Goal: Transaction & Acquisition: Purchase product/service

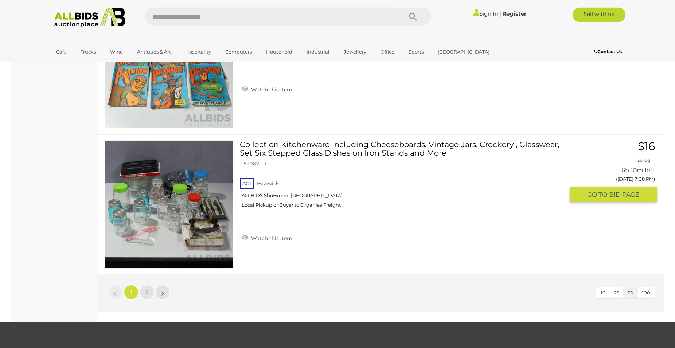
scroll to position [6845, 0]
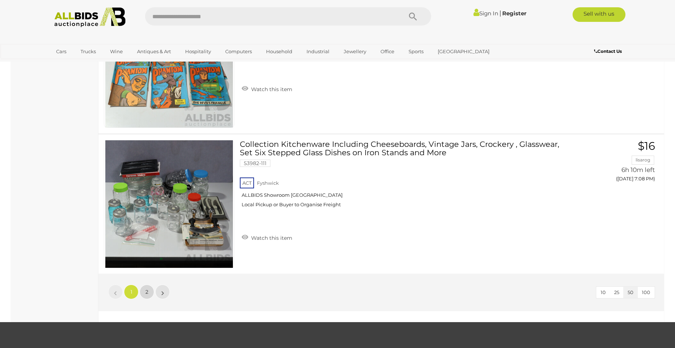
click at [147, 294] on span "2" at bounding box center [147, 292] width 3 height 7
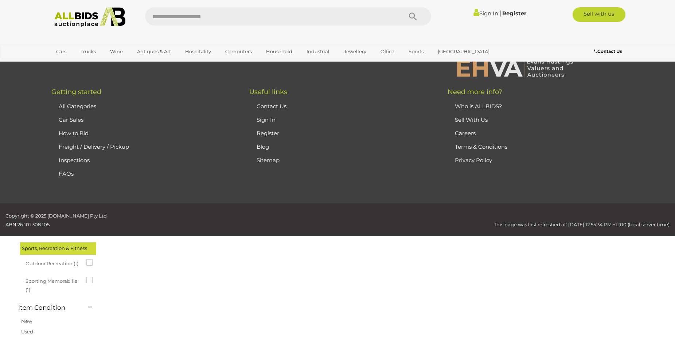
scroll to position [25, 0]
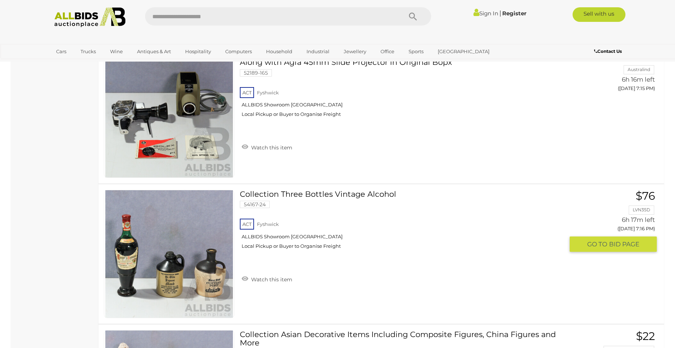
scroll to position [1067, 0]
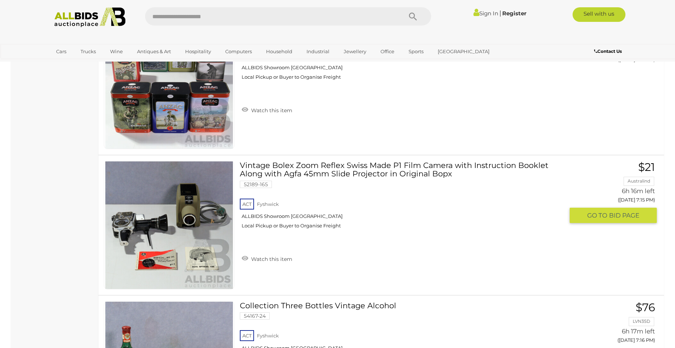
click at [336, 162] on link "Vintage Bolex Zoom Reflex Swiss Made P1 Film Camera with Instruction Booklet Al…" at bounding box center [404, 197] width 319 height 73
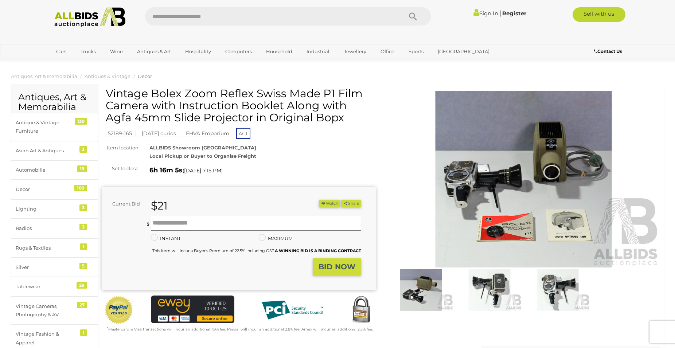
click at [464, 190] on img at bounding box center [524, 179] width 274 height 177
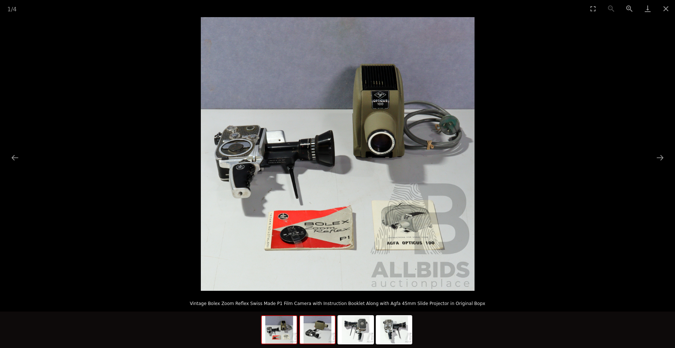
click at [313, 338] on img at bounding box center [317, 330] width 35 height 28
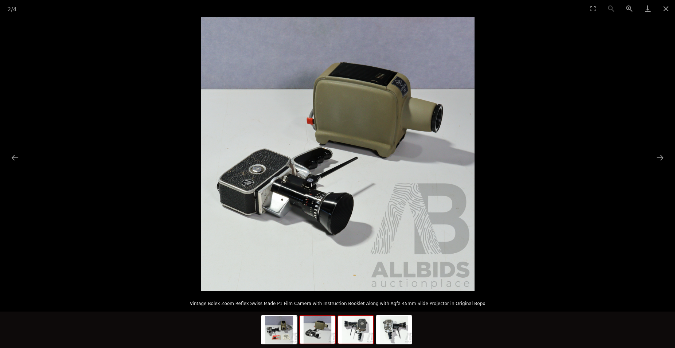
click at [362, 342] on img at bounding box center [355, 330] width 35 height 28
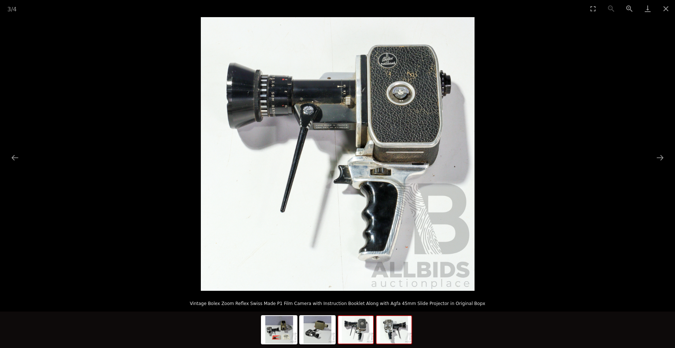
click at [399, 328] on img at bounding box center [394, 330] width 35 height 28
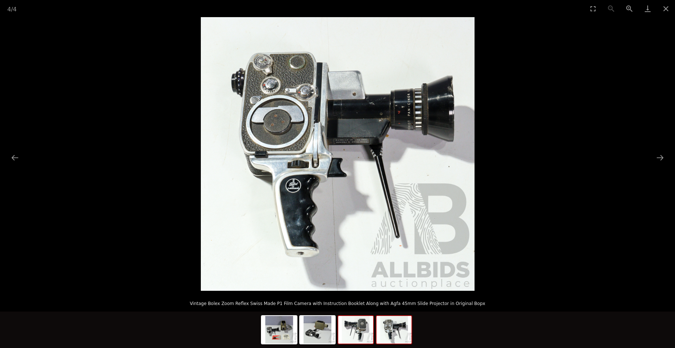
click at [352, 334] on img at bounding box center [355, 330] width 35 height 28
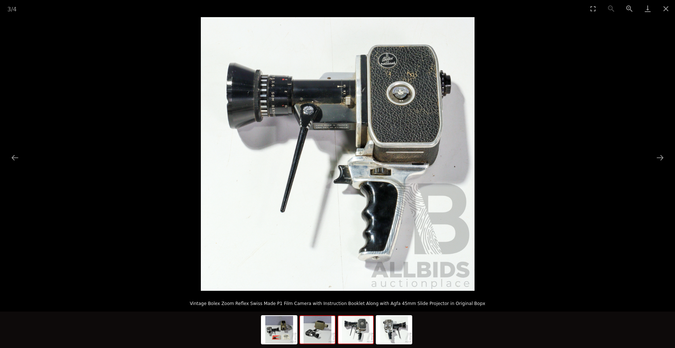
click at [319, 337] on img at bounding box center [317, 330] width 35 height 28
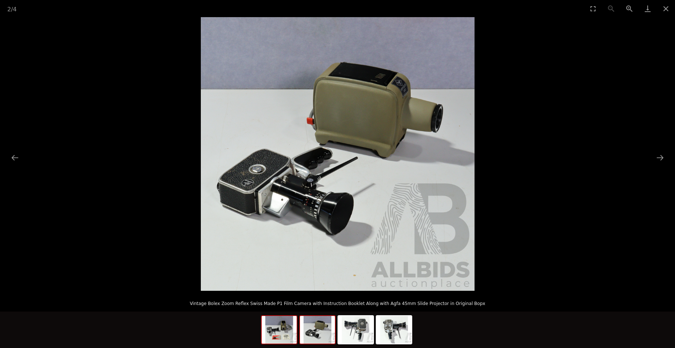
click at [273, 340] on img at bounding box center [279, 330] width 35 height 28
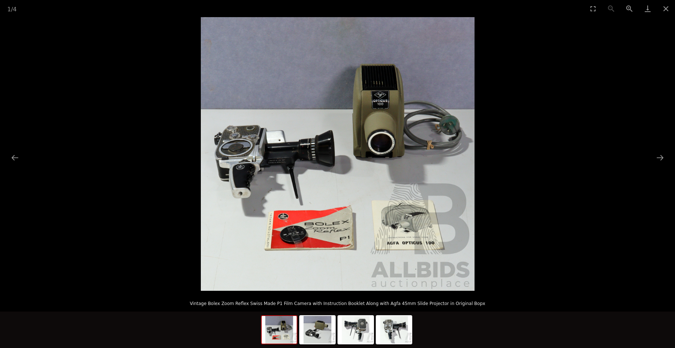
click at [404, 245] on img at bounding box center [338, 154] width 274 height 274
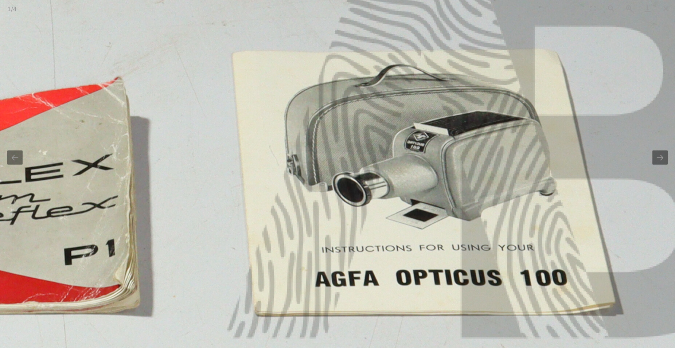
scroll to position [112, 0]
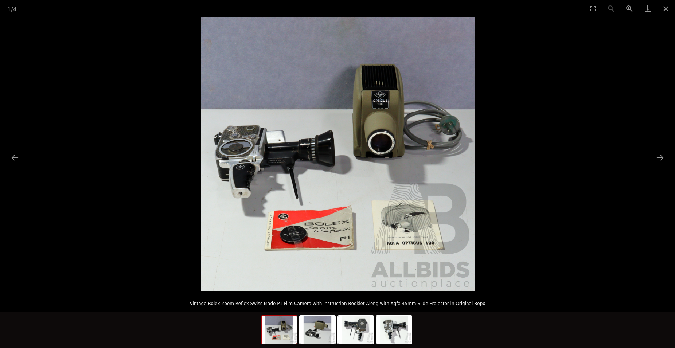
click at [422, 319] on div "1 / 4 Vintage Bolex Zoom Reflex Swiss Made P1 Film Camera with Instruction Book…" at bounding box center [337, 174] width 675 height 348
click at [666, 10] on button "Close gallery" at bounding box center [666, 8] width 18 height 17
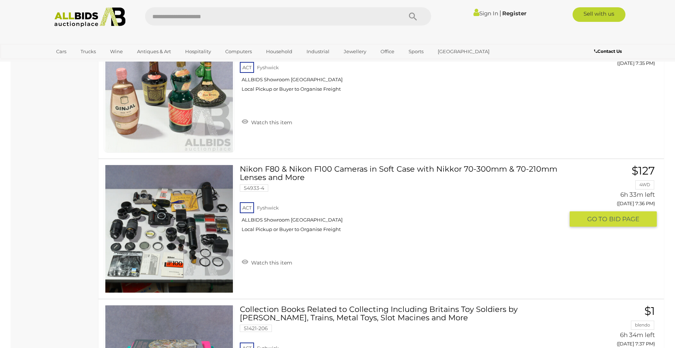
scroll to position [4161, 0]
